Goal: Find specific page/section

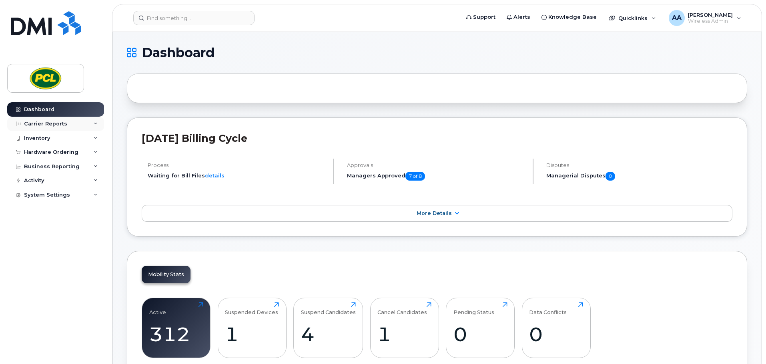
click at [59, 122] on div "Carrier Reports" at bounding box center [45, 124] width 43 height 6
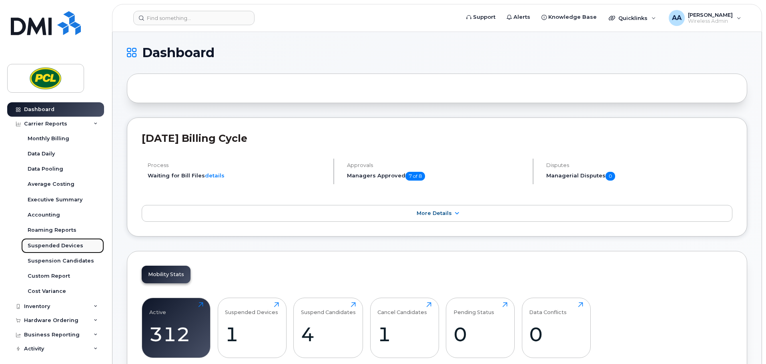
click at [58, 248] on div "Suspended Devices" at bounding box center [56, 245] width 56 height 7
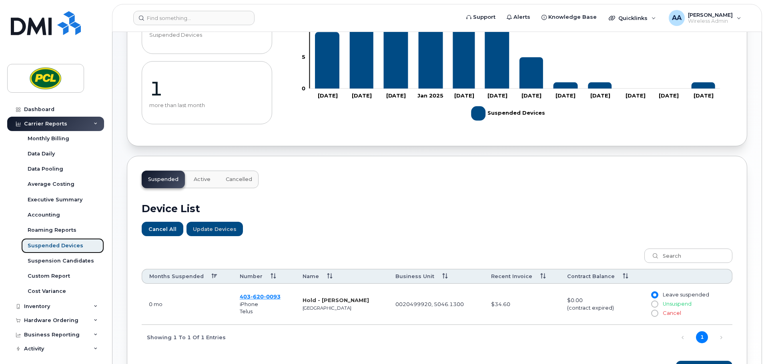
scroll to position [160, 0]
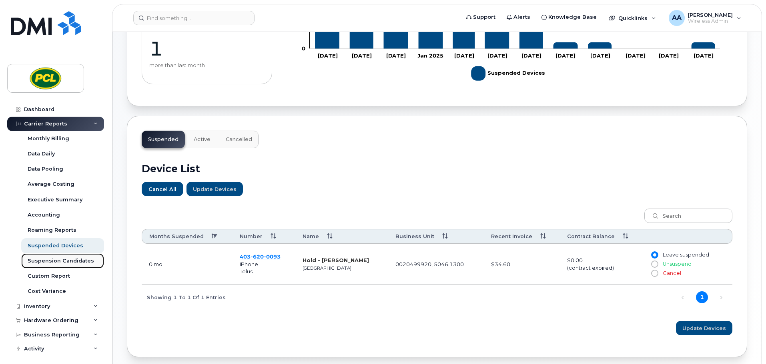
click at [44, 263] on div "Suspension Candidates" at bounding box center [61, 261] width 66 height 7
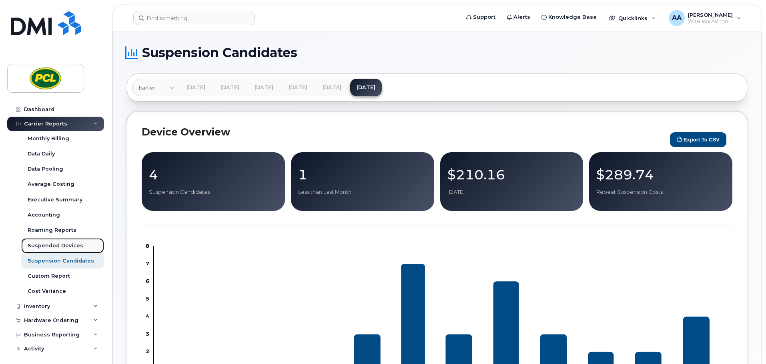
click at [70, 245] on div "Suspended Devices" at bounding box center [56, 245] width 56 height 7
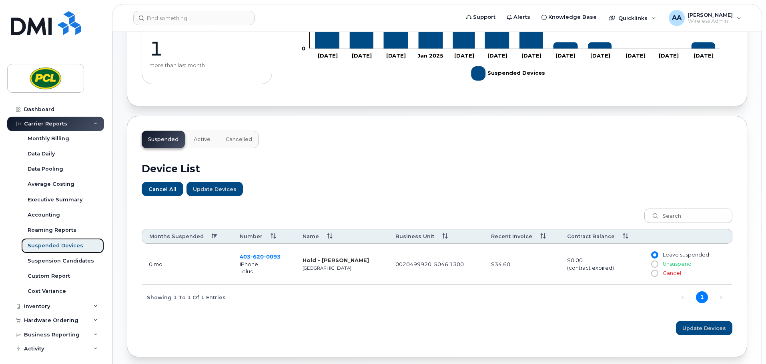
scroll to position [193, 0]
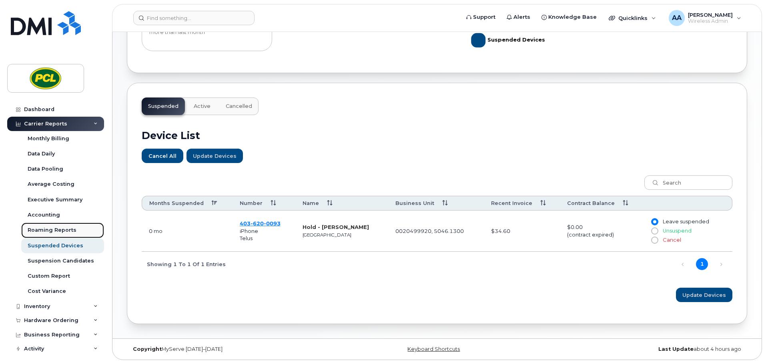
click at [63, 228] on div "Roaming Reports" at bounding box center [52, 230] width 49 height 7
